Goal: Download file/media

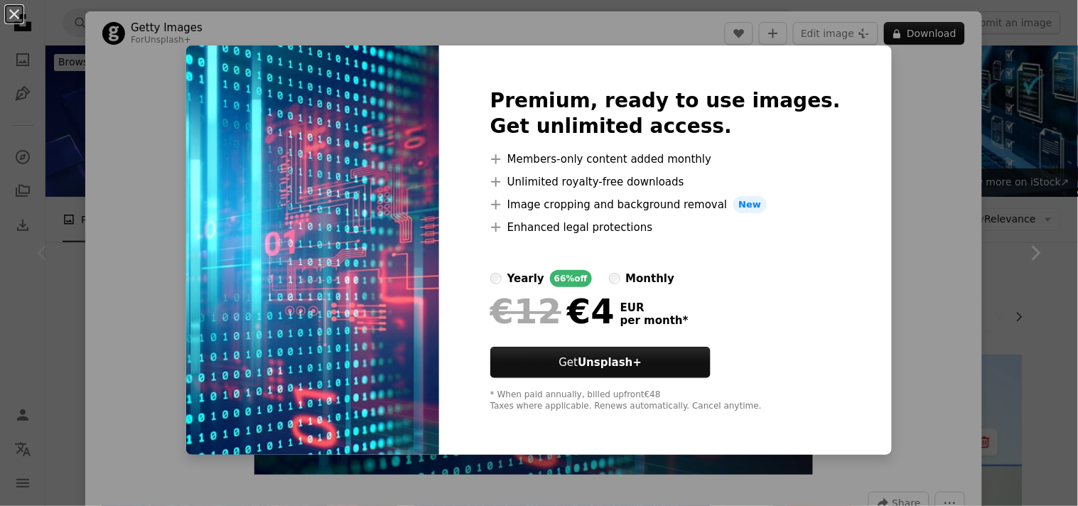
click at [890, 77] on div "An X shape Premium, ready to use images. Get unlimited access. A plus sign Memb…" at bounding box center [539, 253] width 1078 height 506
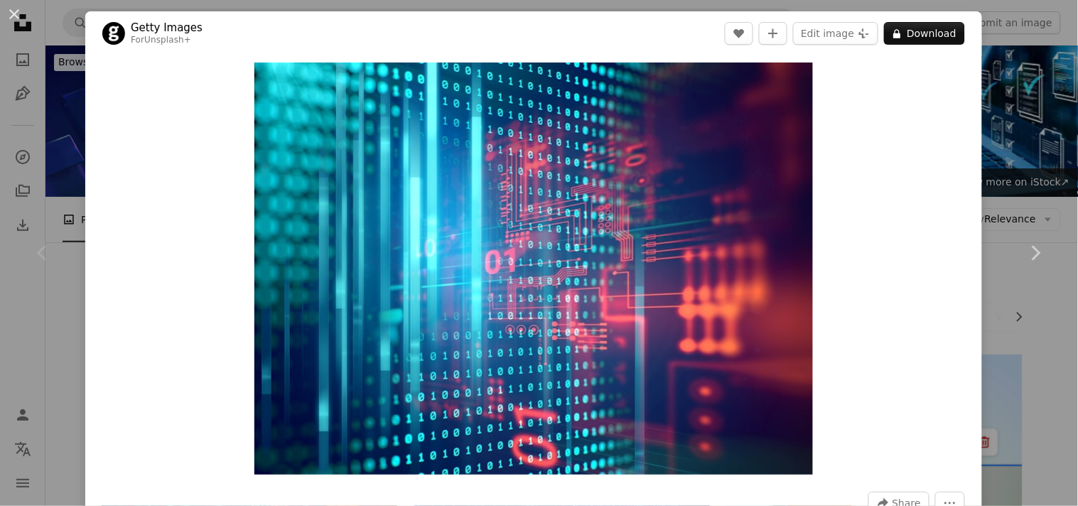
click at [1025, 123] on div "An X shape Chevron left Chevron right Getty Images For Unsplash+ A heart A plus…" at bounding box center [539, 253] width 1078 height 506
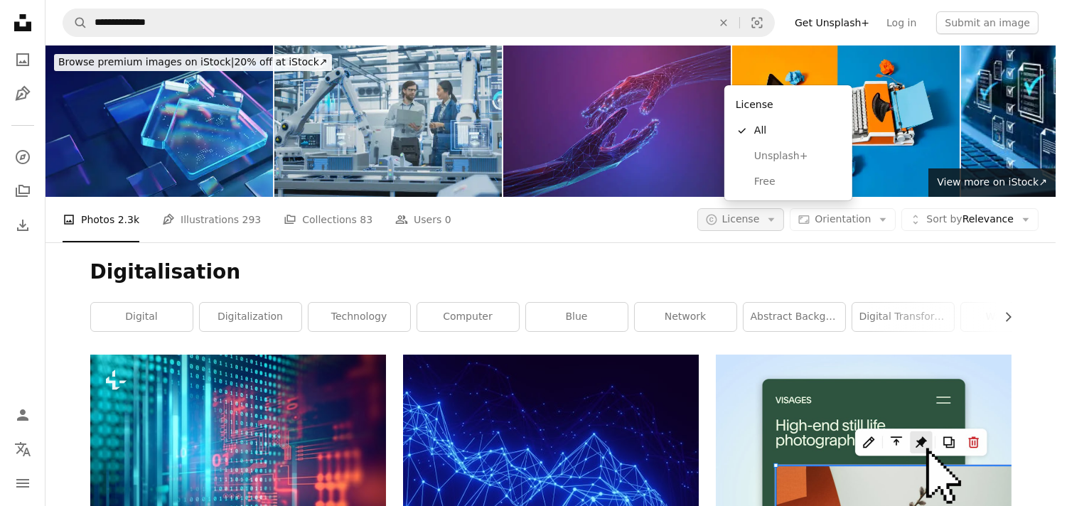
click at [777, 213] on icon "Arrow down" at bounding box center [771, 219] width 13 height 13
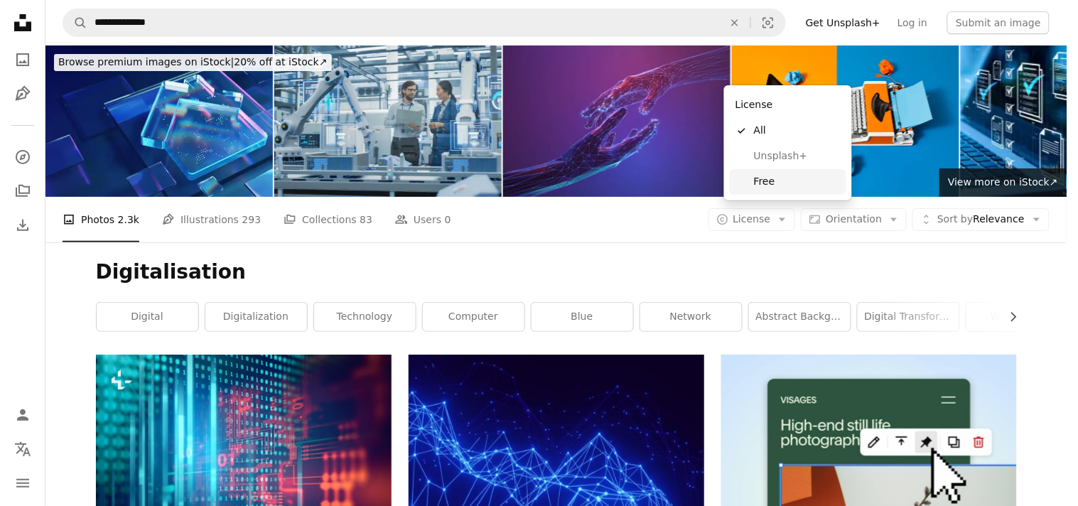
click at [772, 179] on span "Free" at bounding box center [797, 182] width 87 height 14
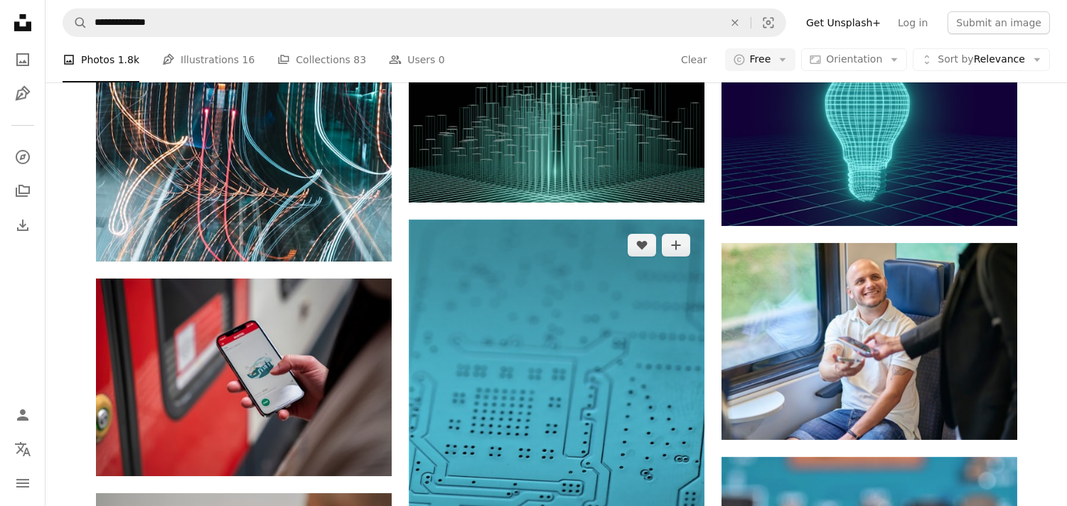
scroll to position [947, 0]
